Goal: Information Seeking & Learning: Learn about a topic

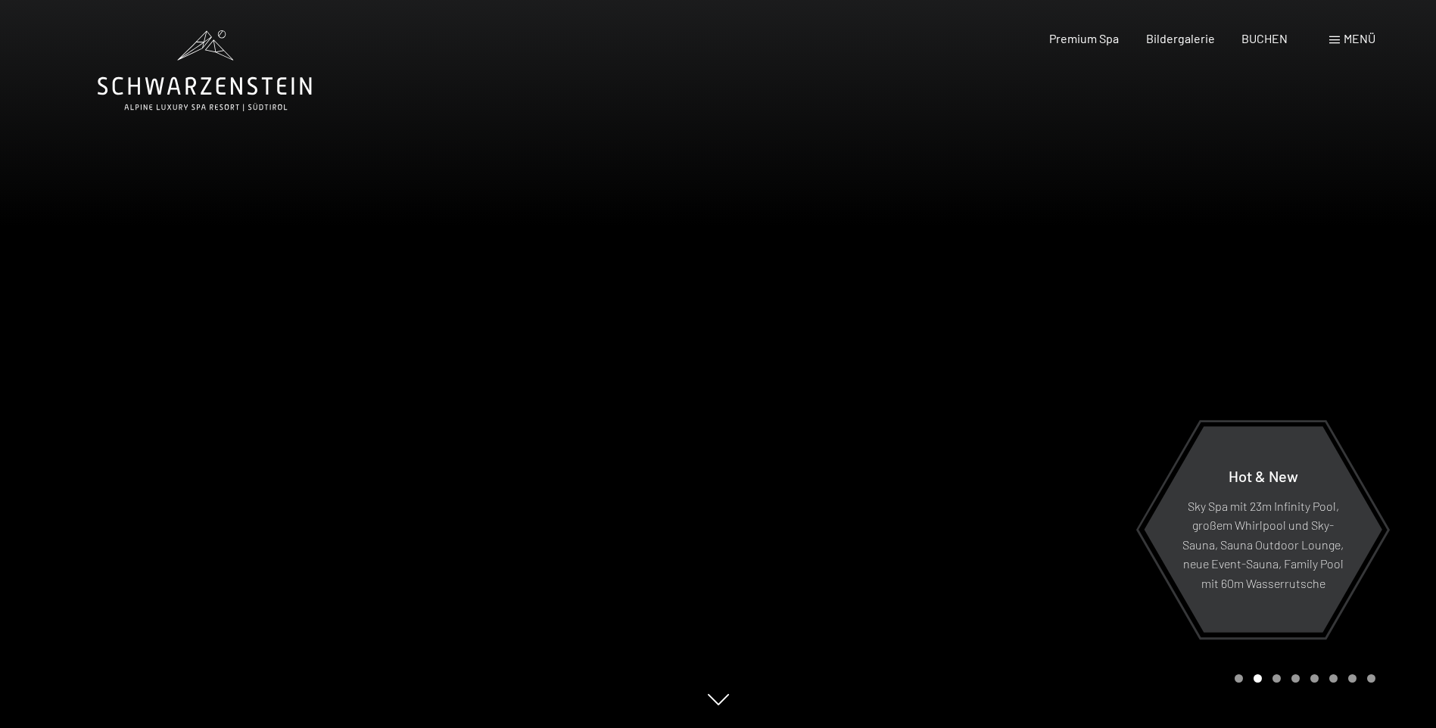
click at [1356, 39] on span "Menü" at bounding box center [1359, 38] width 32 height 14
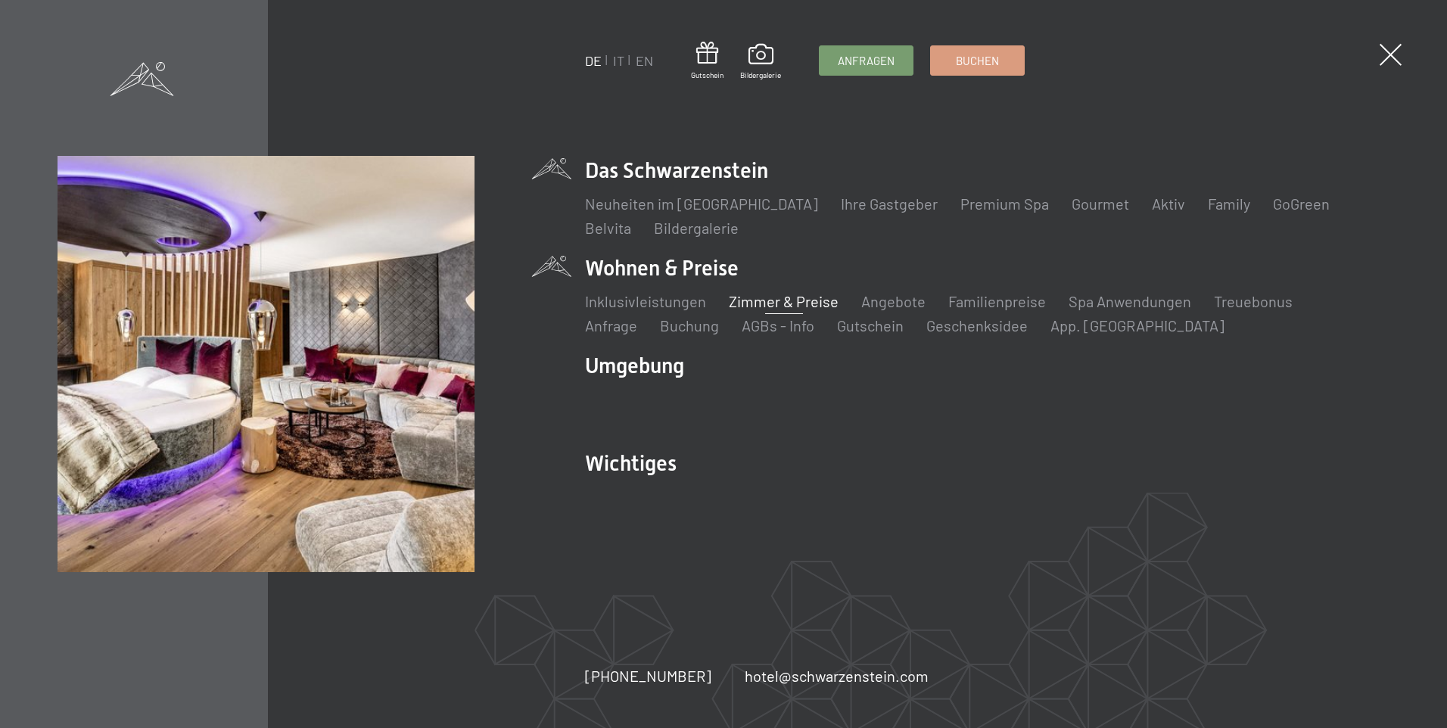
click at [780, 300] on link "Zimmer & Preise" at bounding box center [784, 301] width 110 height 18
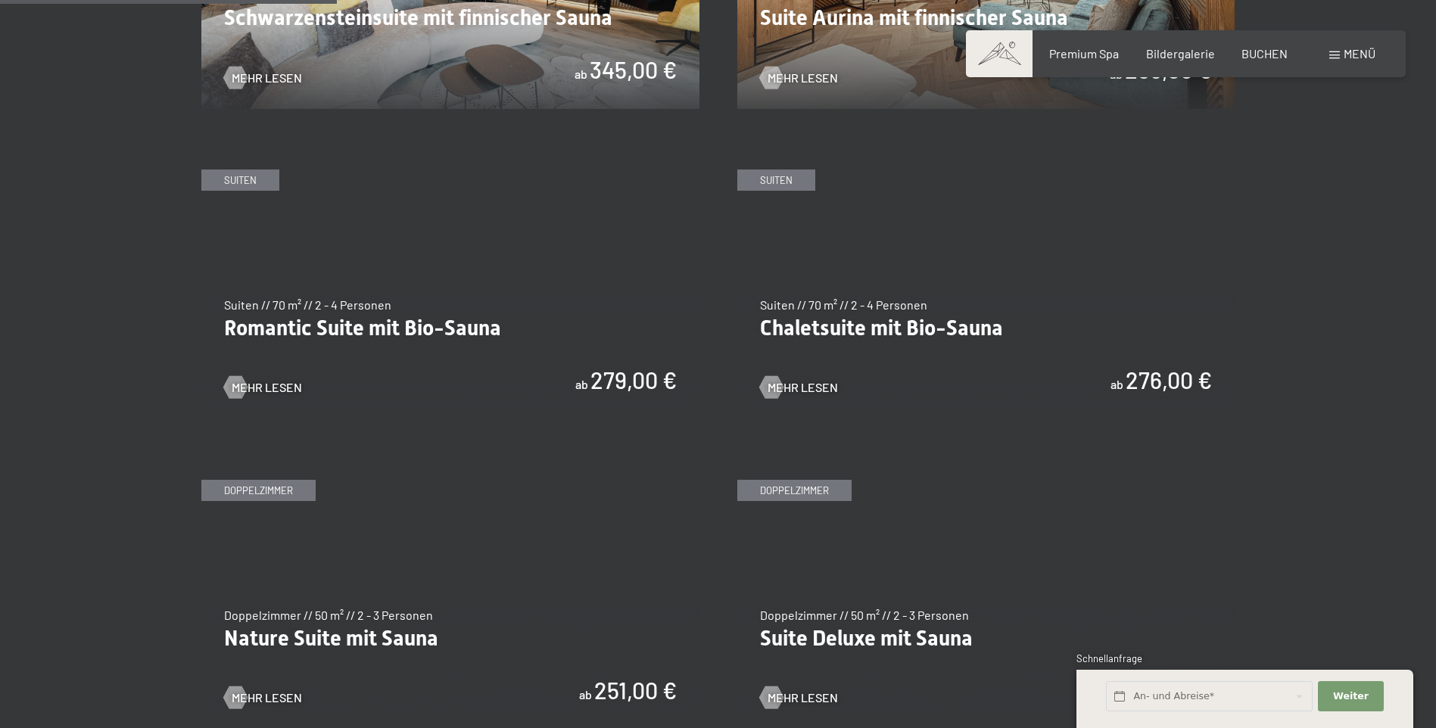
scroll to position [1211, 0]
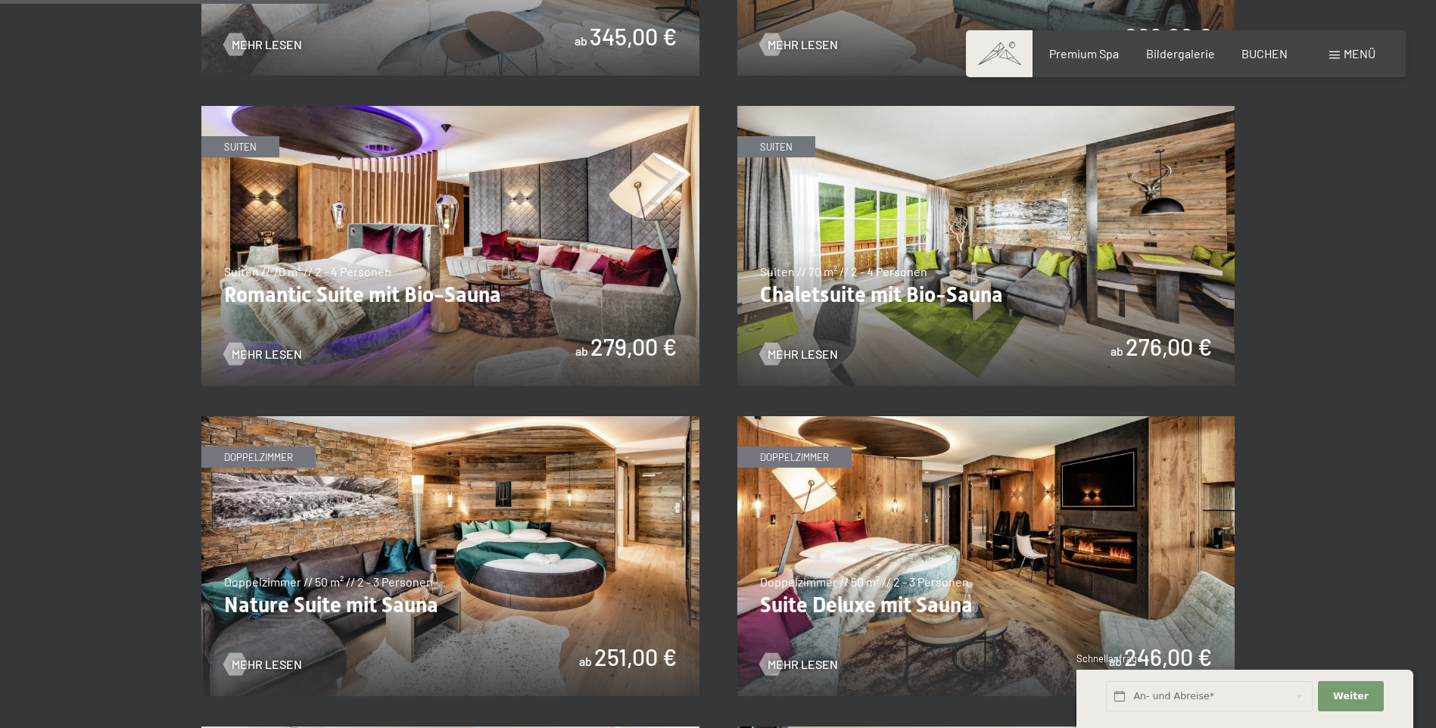
click at [349, 595] on img at bounding box center [450, 556] width 498 height 280
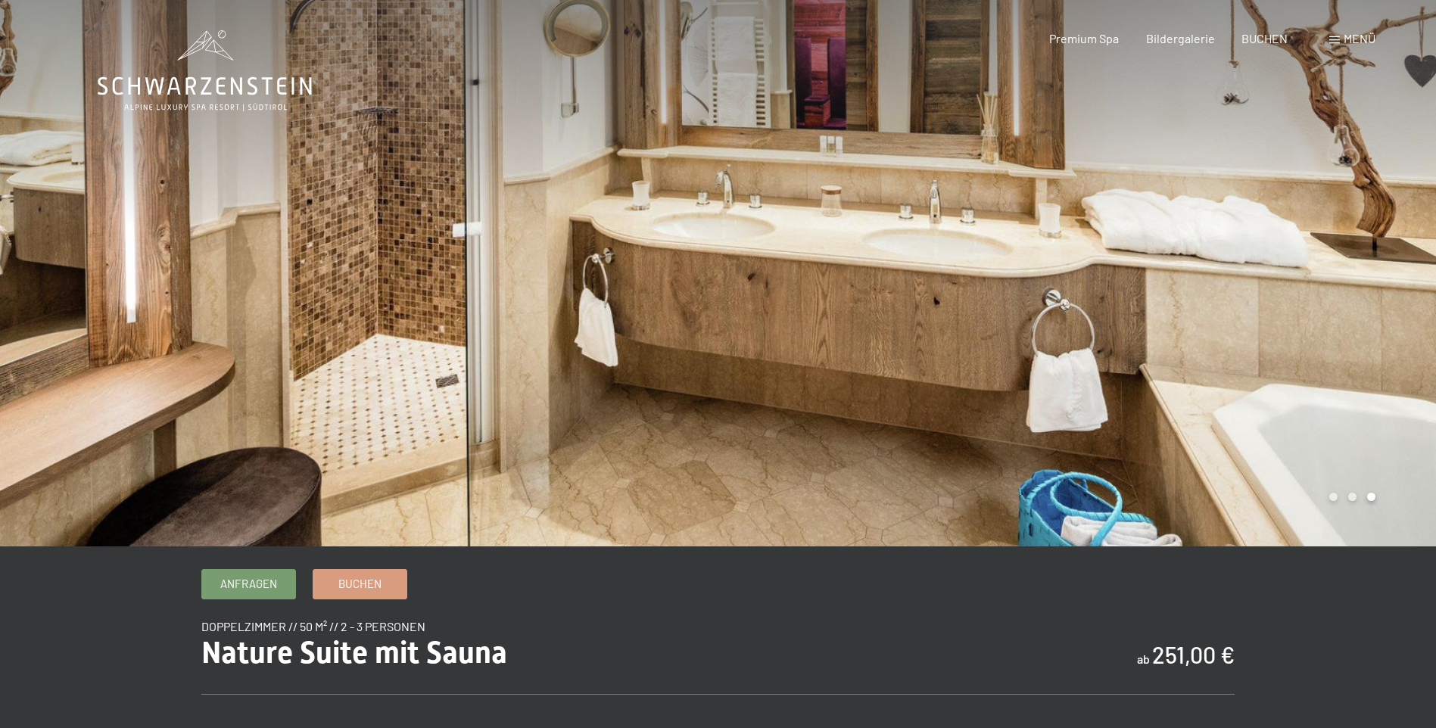
click at [1104, 391] on div at bounding box center [1077, 273] width 718 height 546
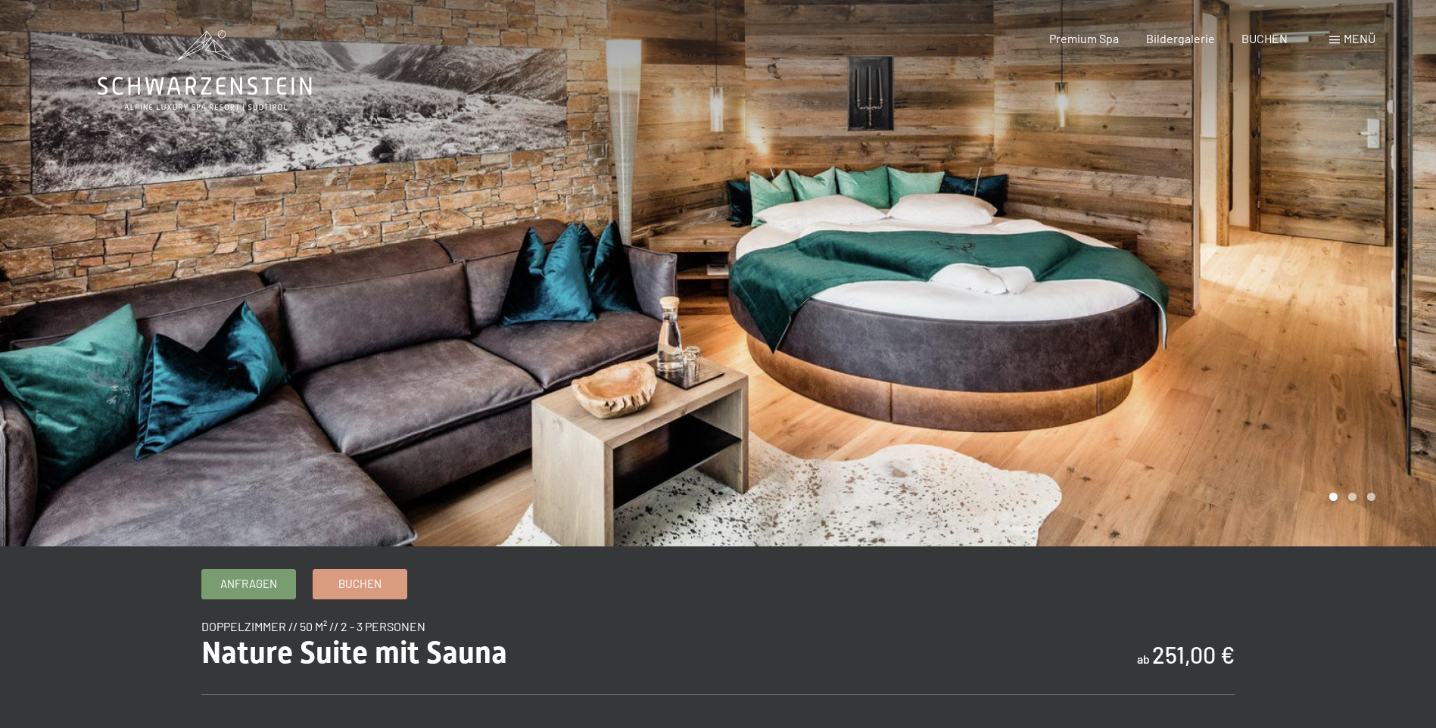
click at [1104, 391] on div at bounding box center [1077, 273] width 718 height 546
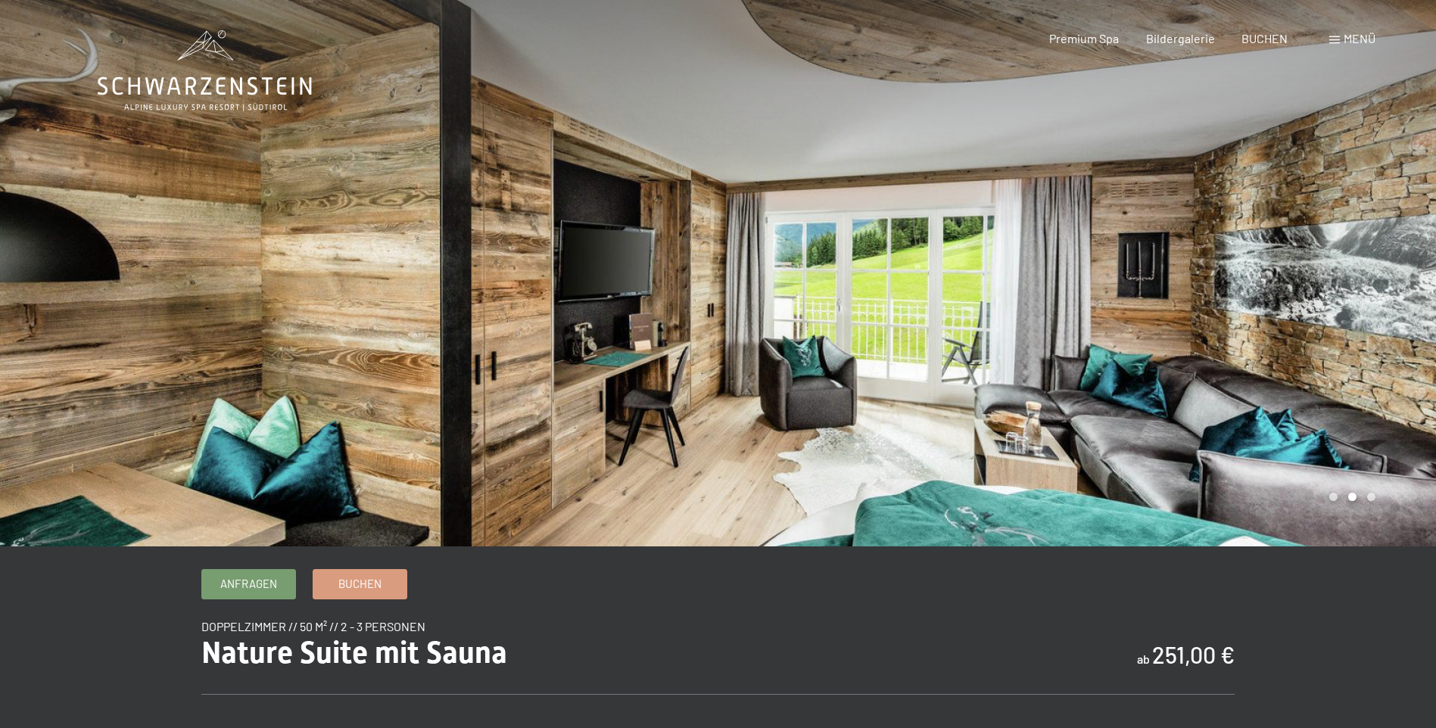
click at [1275, 431] on div at bounding box center [1077, 273] width 718 height 546
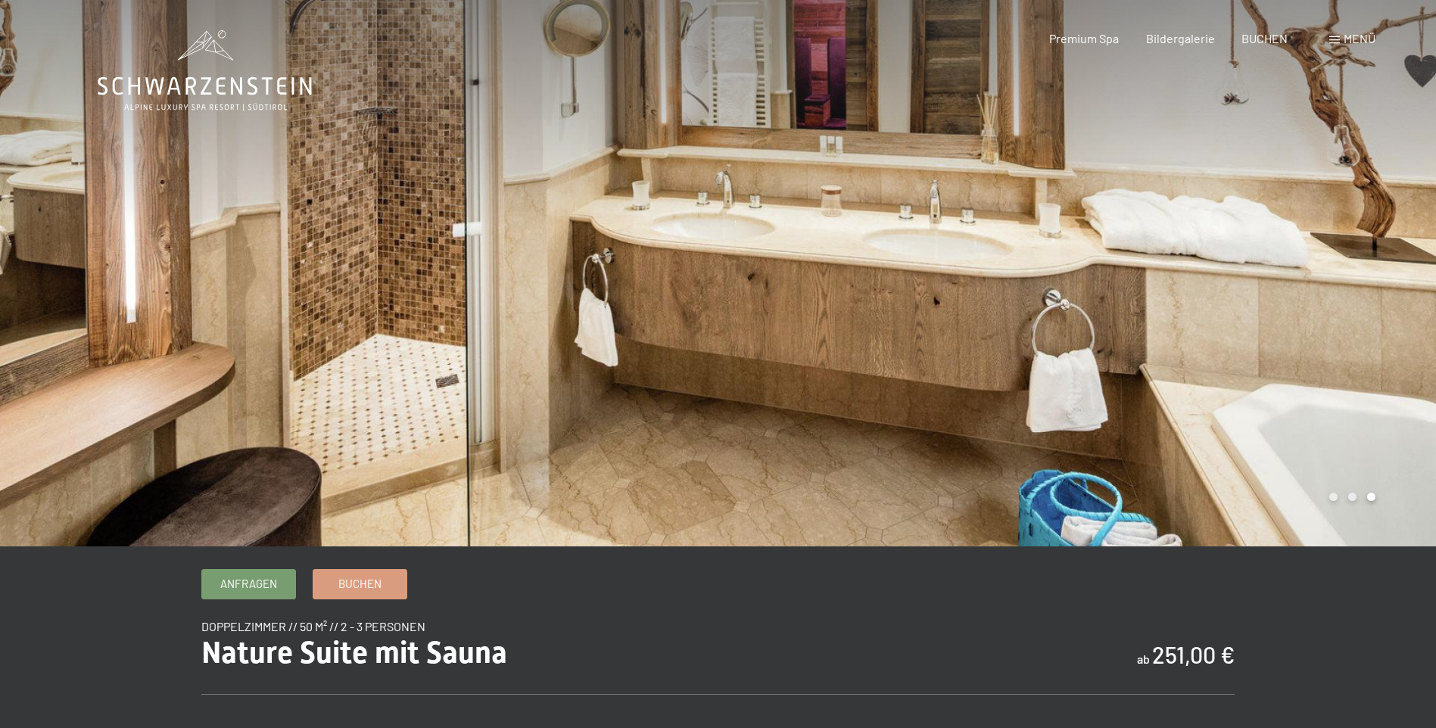
click at [1275, 431] on div at bounding box center [1077, 273] width 718 height 546
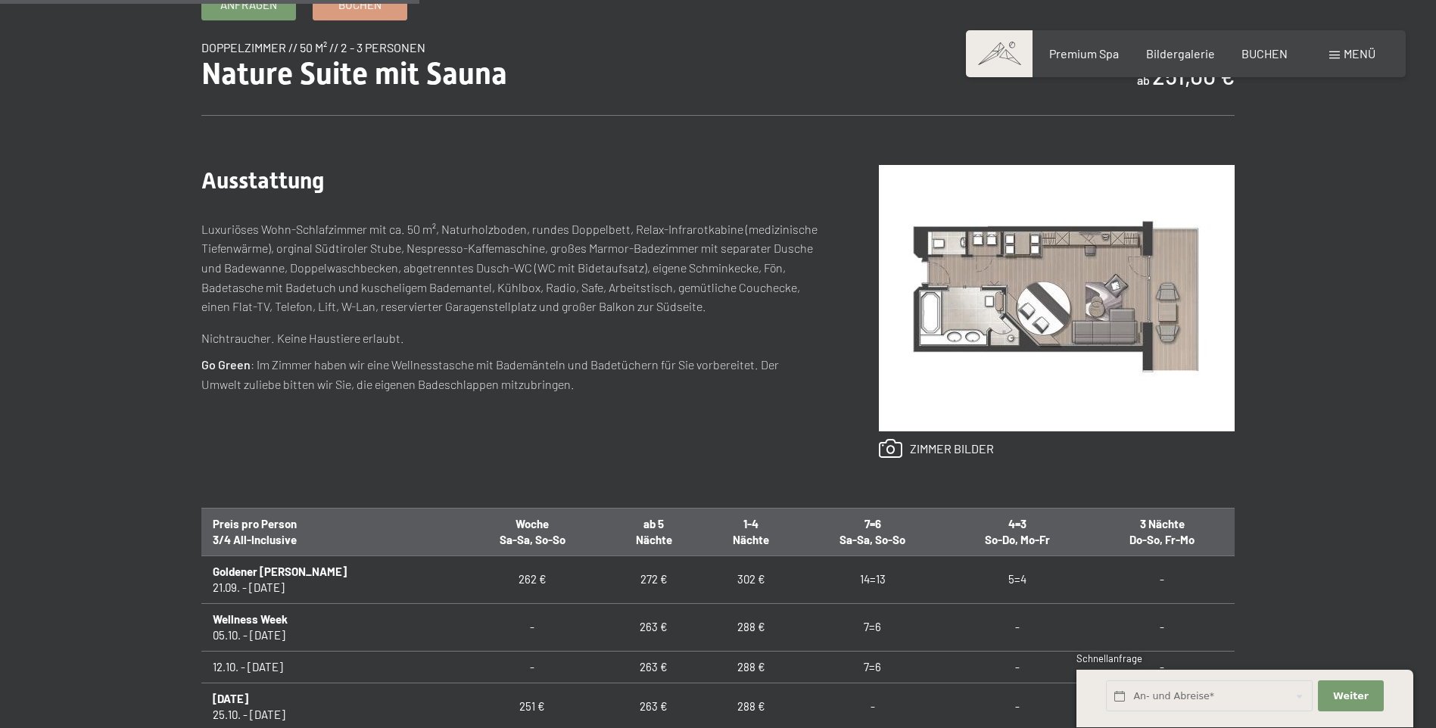
scroll to position [303, 0]
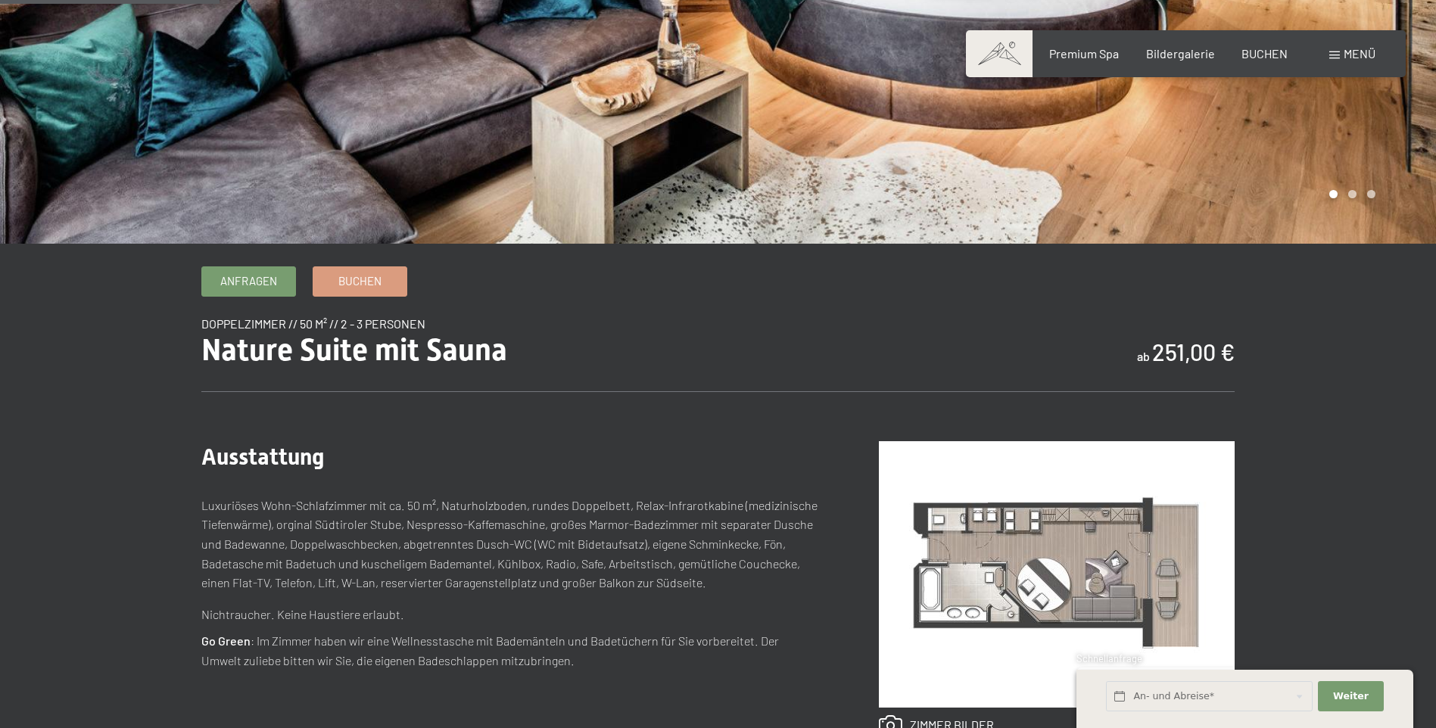
click at [998, 49] on span at bounding box center [999, 53] width 67 height 47
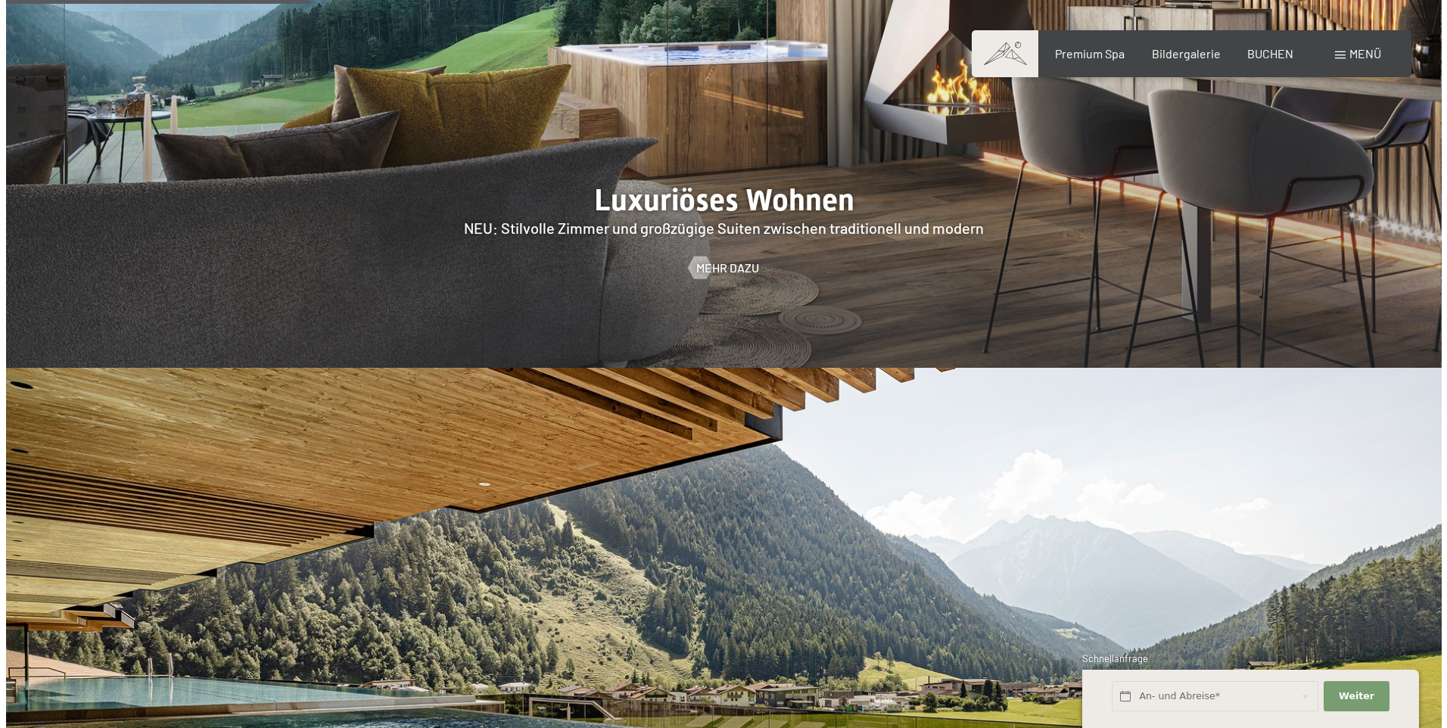
scroll to position [1741, 0]
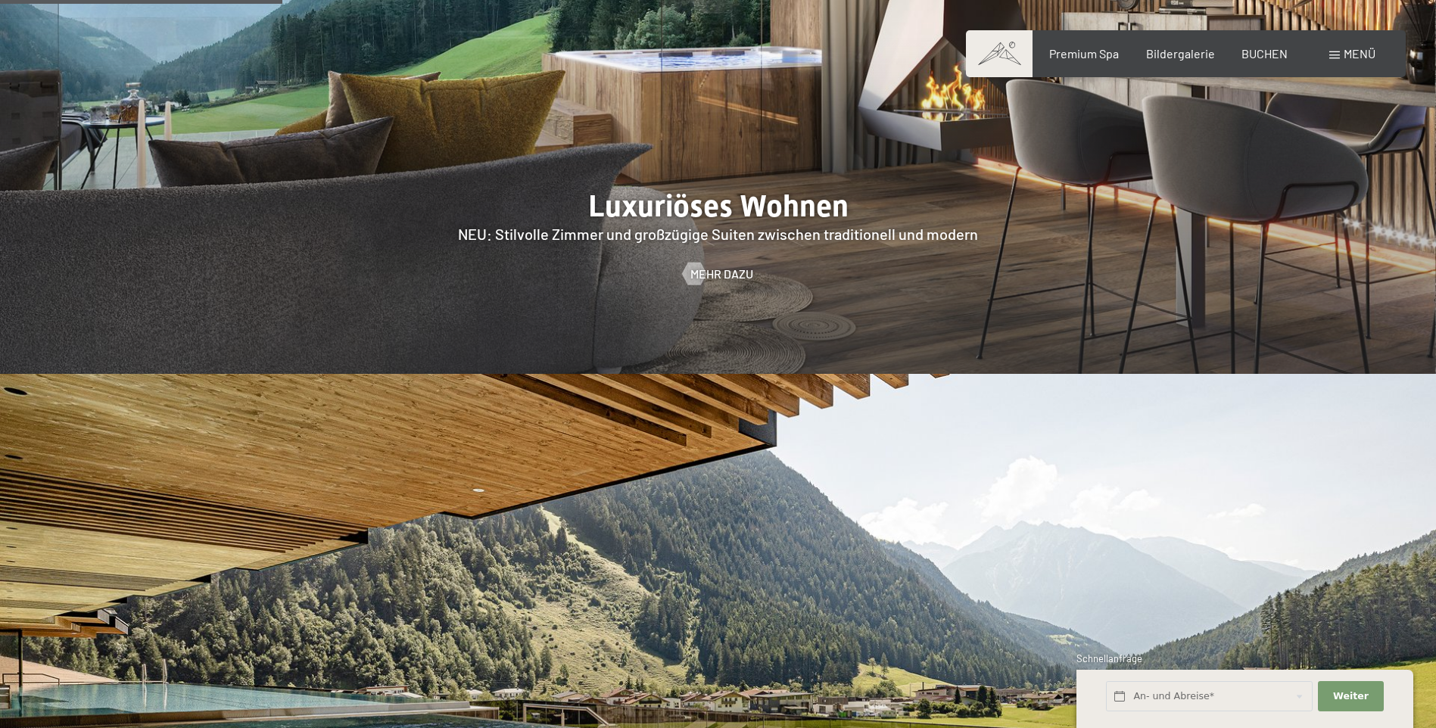
click at [1350, 54] on span "Menü" at bounding box center [1359, 53] width 32 height 14
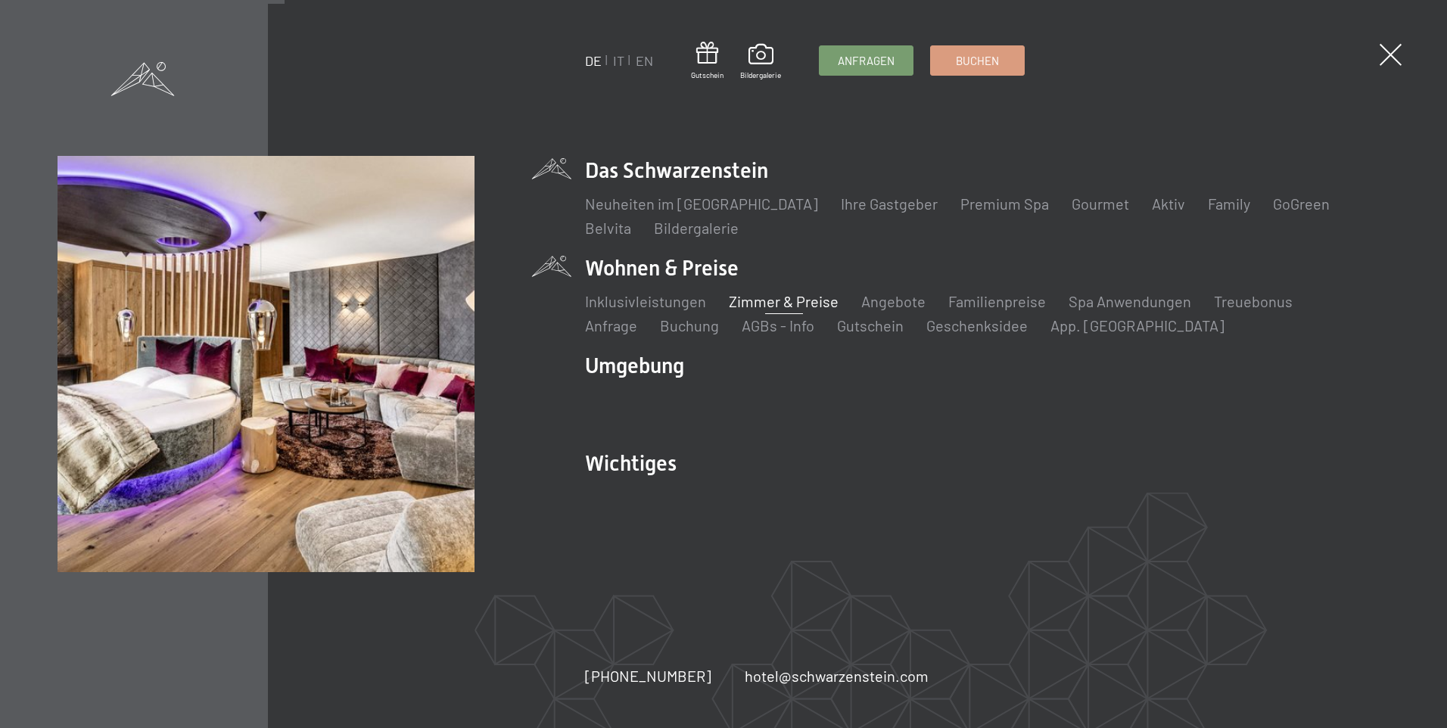
click at [795, 300] on link "Zimmer & Preise" at bounding box center [784, 301] width 110 height 18
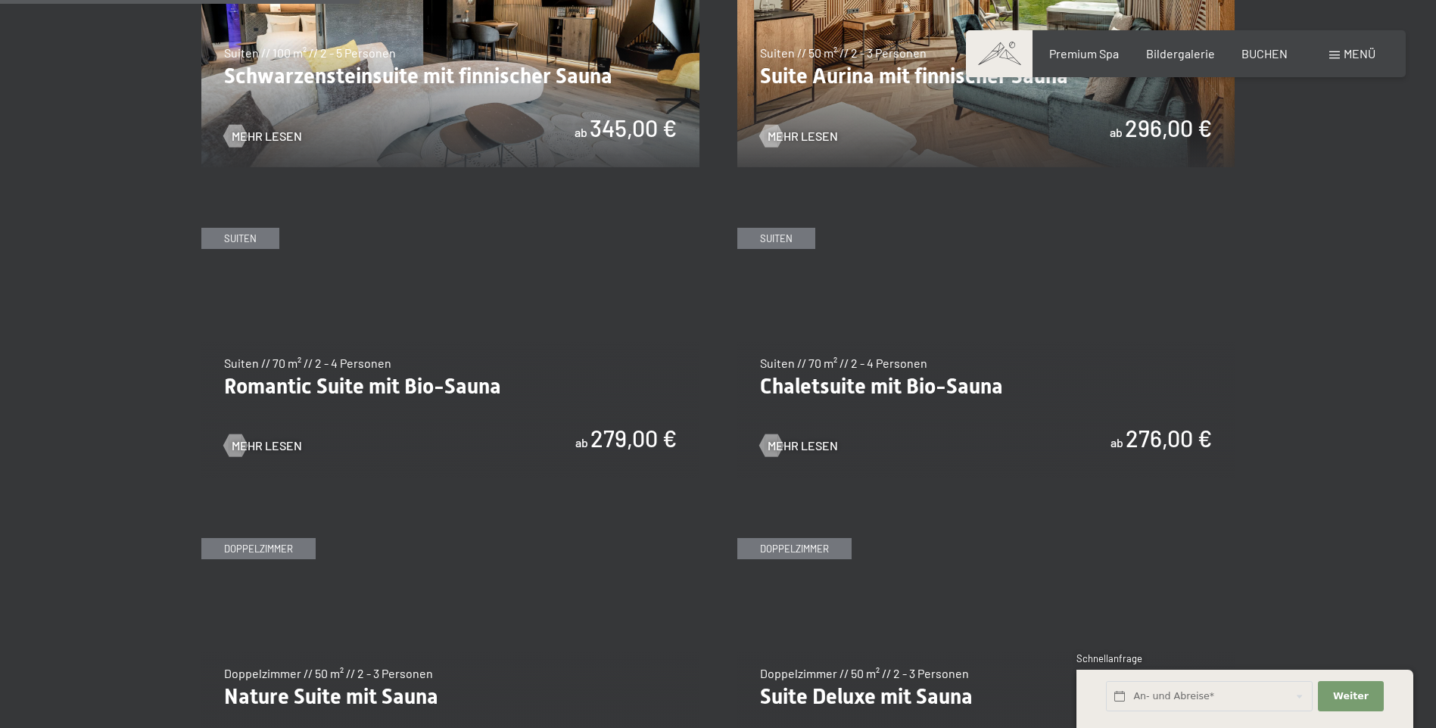
scroll to position [1287, 0]
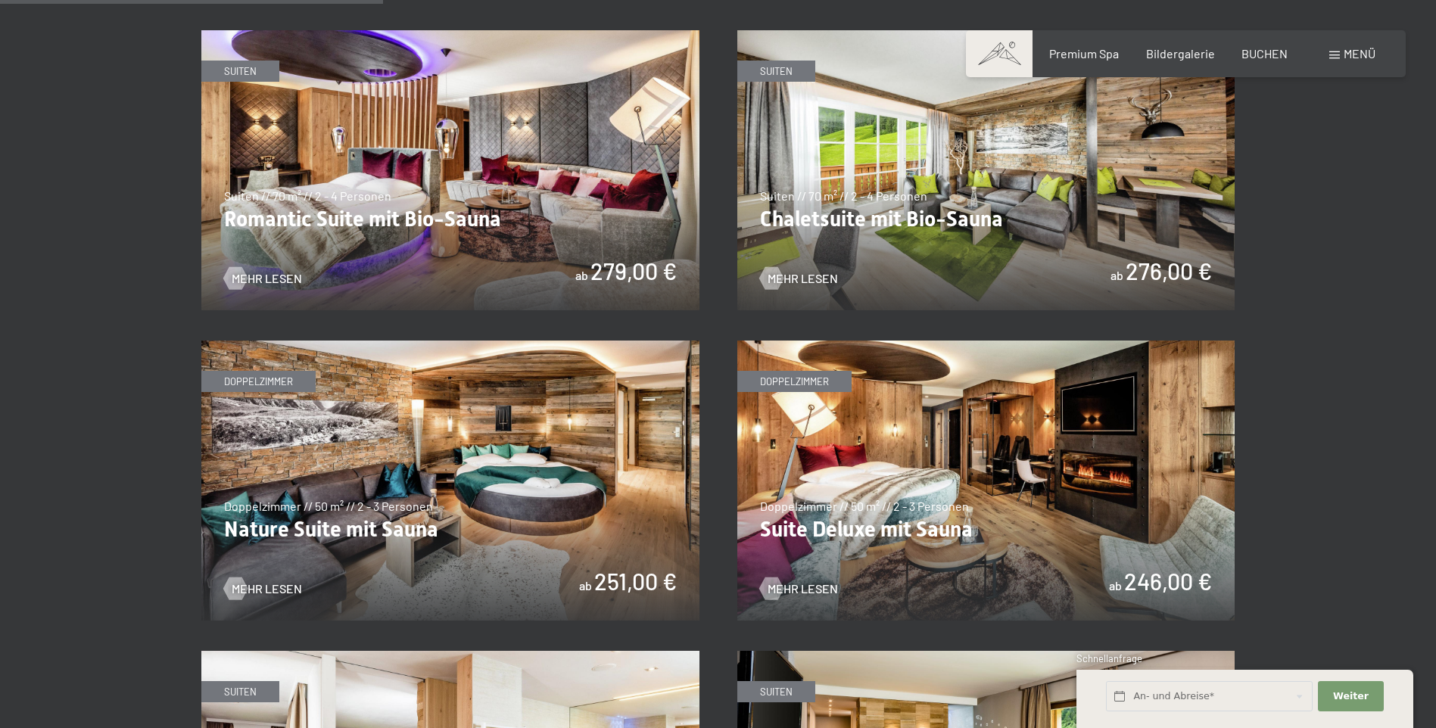
click at [897, 520] on img at bounding box center [986, 481] width 498 height 280
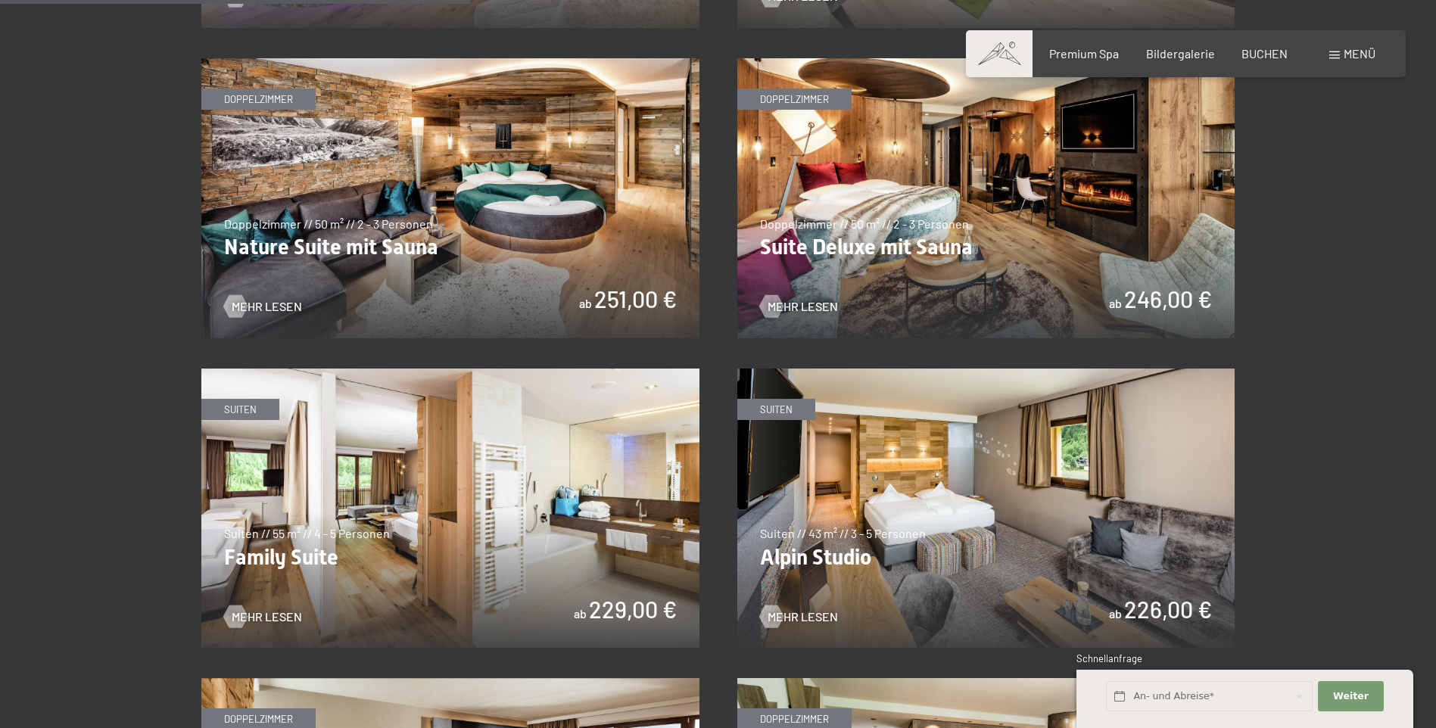
scroll to position [1589, 0]
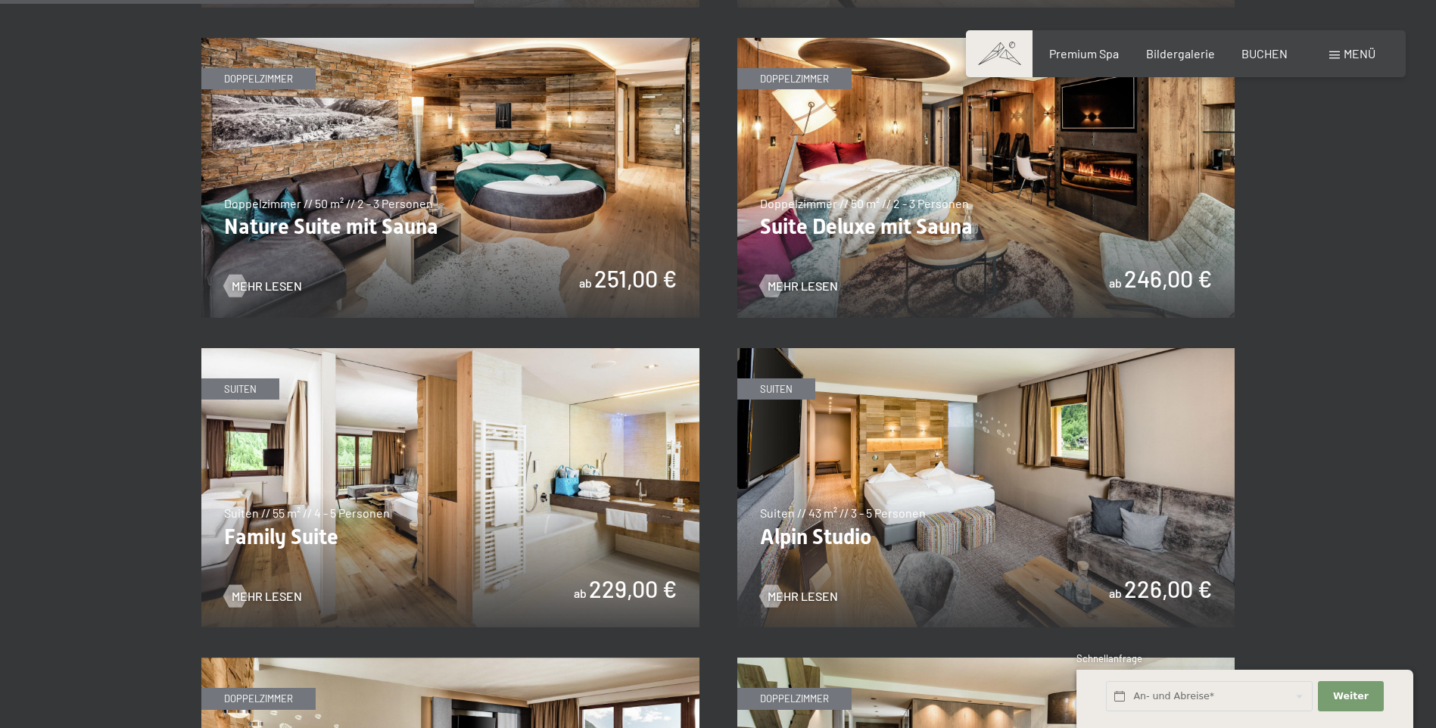
click at [382, 453] on img at bounding box center [450, 488] width 498 height 280
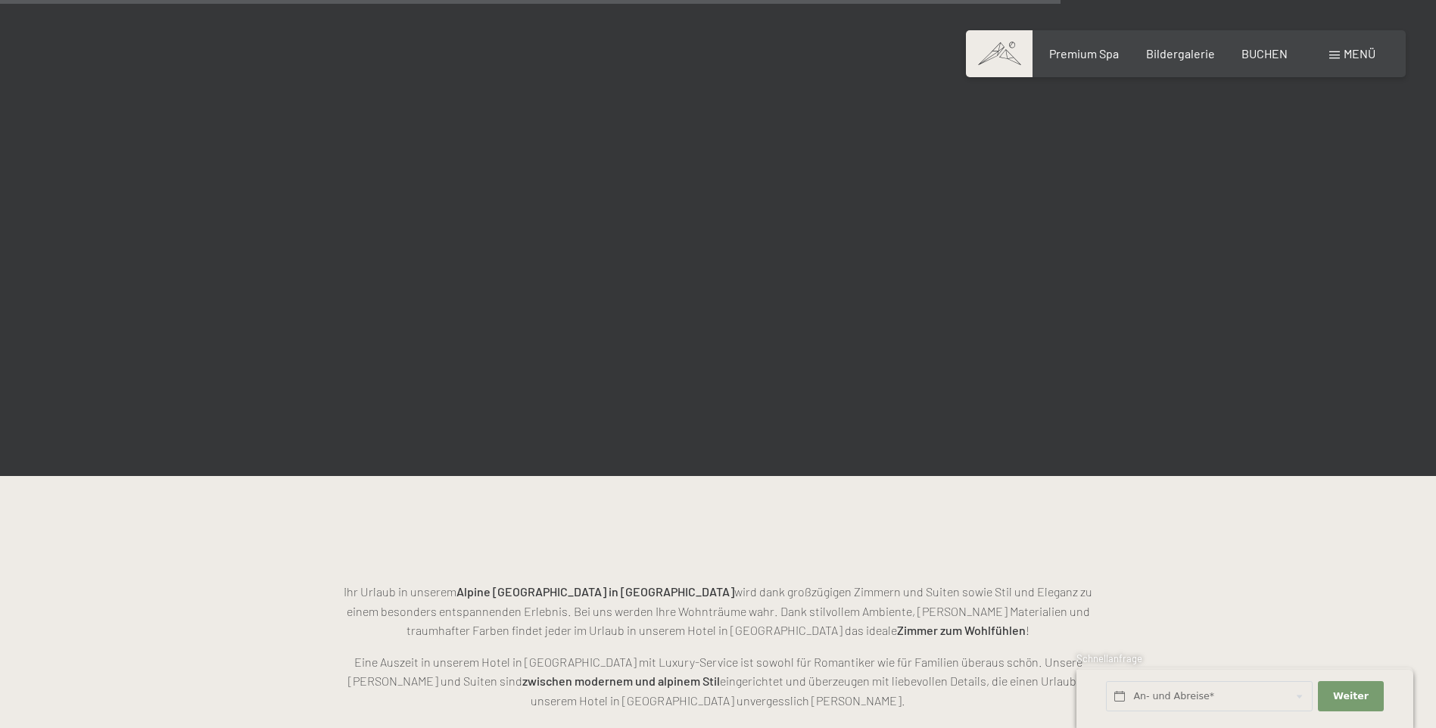
scroll to position [3557, 0]
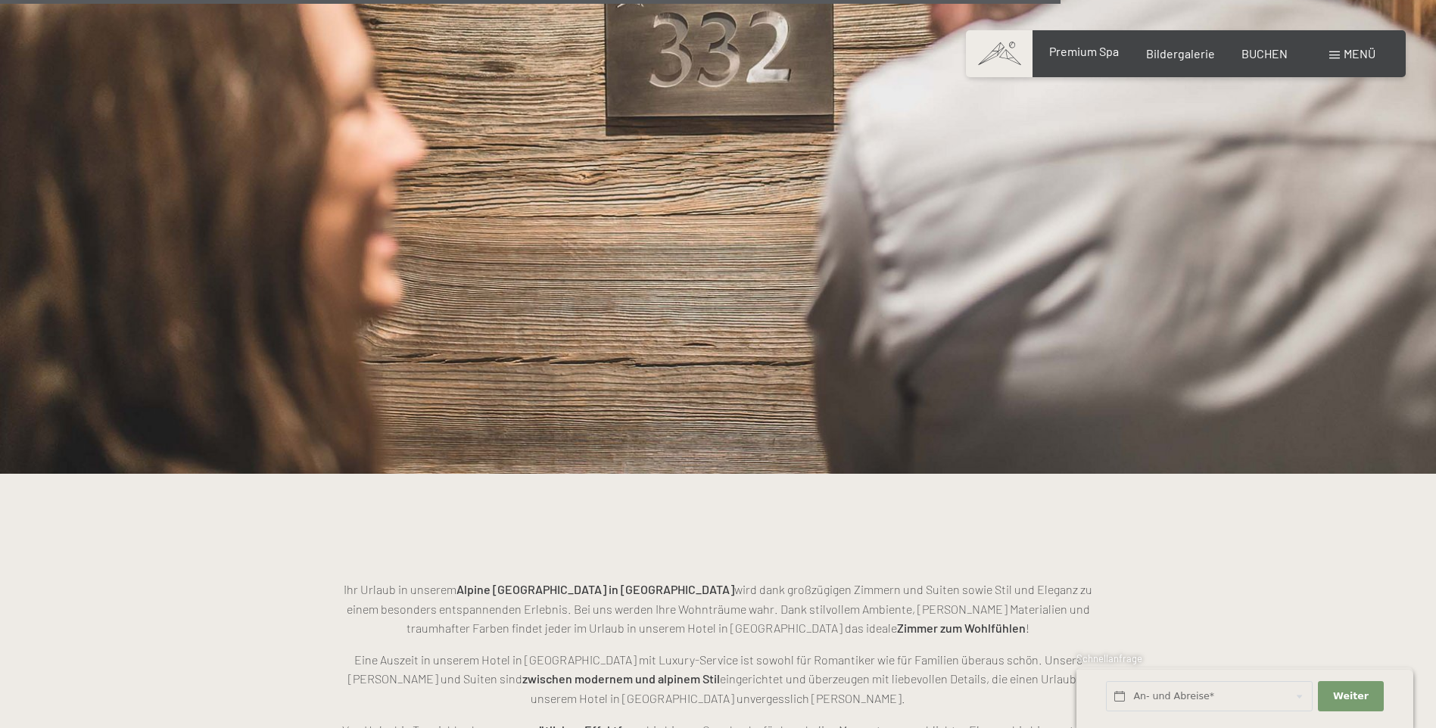
click at [1078, 48] on span "Premium Spa" at bounding box center [1084, 51] width 70 height 14
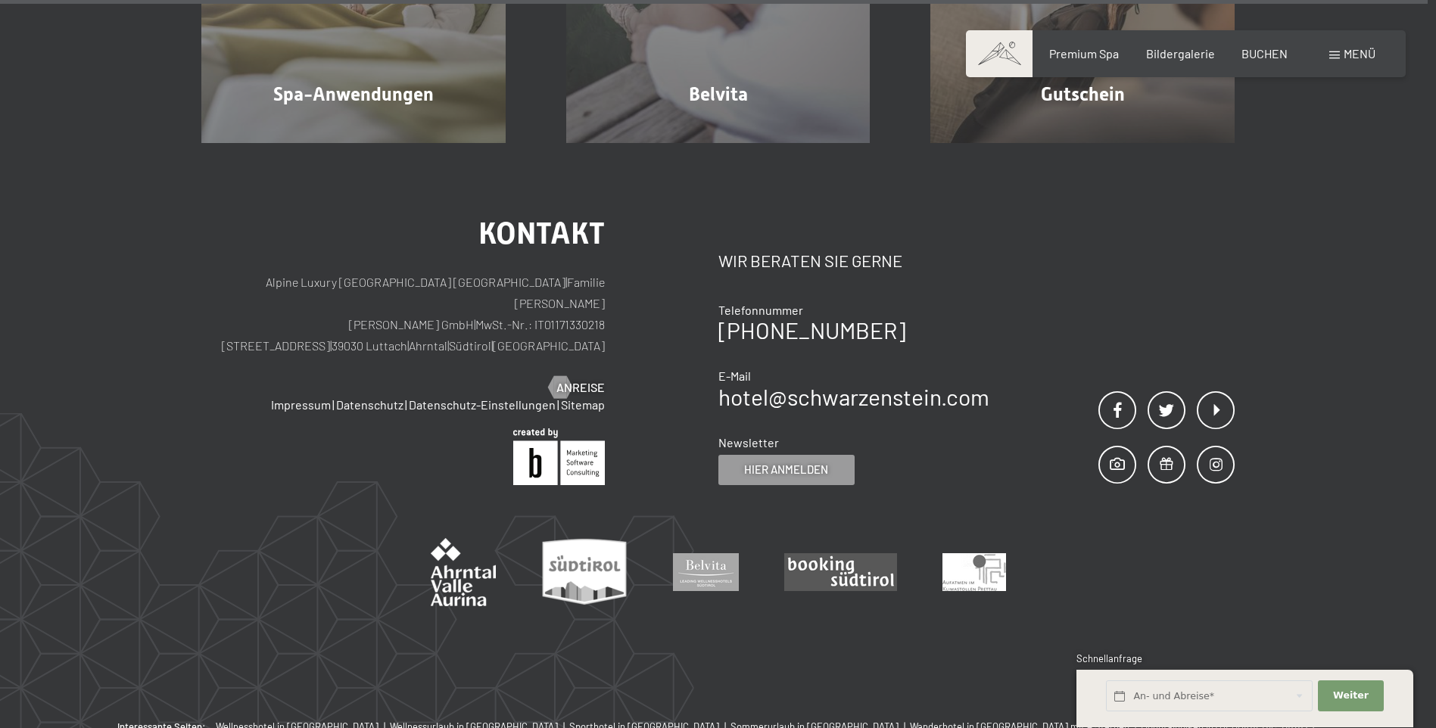
scroll to position [9761, 0]
